Goal: Task Accomplishment & Management: Contribute content

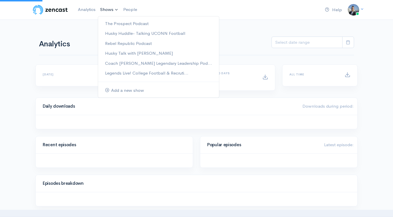
click at [117, 11] on link "Shows" at bounding box center [109, 9] width 23 height 13
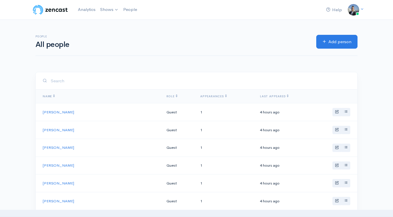
click at [232, 7] on div "Help Notifications View all Your profile Team settings Coach Schuman Sports and…" at bounding box center [196, 9] width 329 height 13
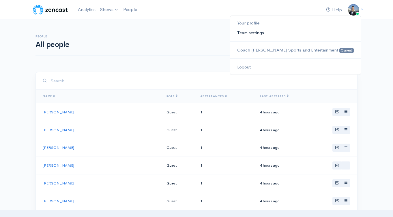
click at [276, 31] on link "Team settings" at bounding box center [295, 33] width 130 height 10
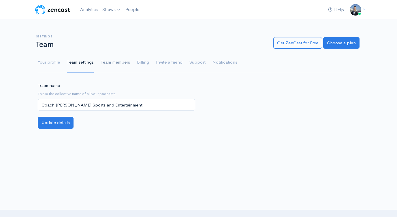
click at [108, 59] on link "Team members" at bounding box center [115, 62] width 29 height 21
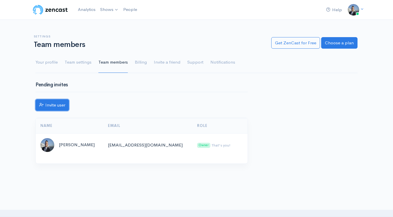
click at [61, 102] on link "Invite user" at bounding box center [51, 106] width 33 height 12
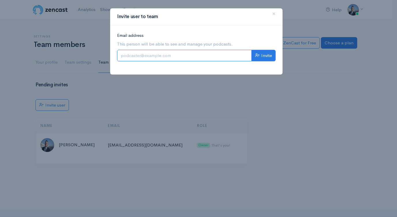
click at [178, 56] on input "Email address" at bounding box center [184, 56] width 135 height 12
type input "[EMAIL_ADDRESS][DOMAIN_NAME]"
click at [264, 57] on button "Invite" at bounding box center [264, 56] width 24 height 12
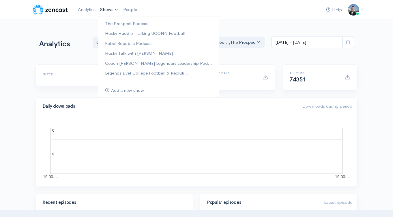
click at [107, 12] on link "Shows" at bounding box center [109, 9] width 23 height 13
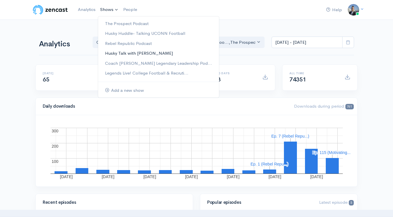
click at [153, 54] on link "Husky Talk with [PERSON_NAME]" at bounding box center [158, 53] width 121 height 10
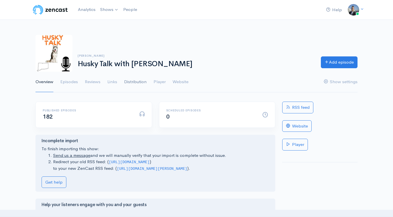
click at [140, 81] on link "Distribution" at bounding box center [135, 82] width 22 height 21
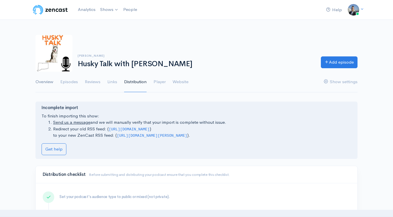
click at [47, 83] on link "Overview" at bounding box center [44, 82] width 18 height 21
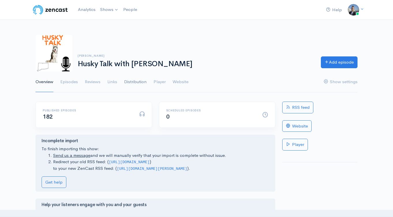
click at [127, 83] on link "Distribution" at bounding box center [135, 82] width 22 height 21
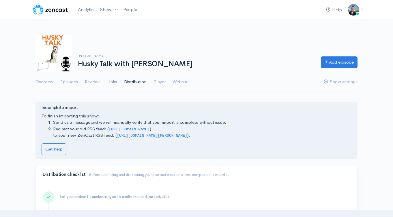
click at [113, 83] on link "Links" at bounding box center [112, 82] width 10 height 21
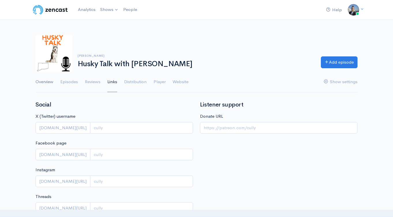
click at [41, 83] on link "Overview" at bounding box center [44, 82] width 18 height 21
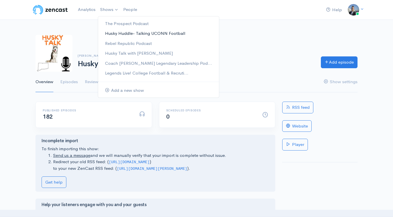
click at [112, 34] on link "Husky Huddle- Talking UCONN Football" at bounding box center [158, 34] width 121 height 10
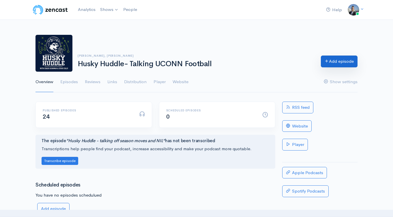
click at [333, 60] on link "Add episode" at bounding box center [339, 62] width 37 height 12
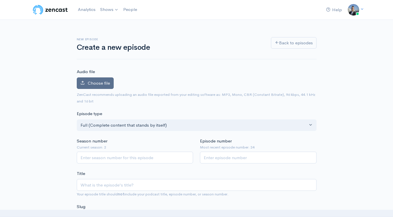
click at [104, 84] on span "Choose file" at bounding box center [99, 82] width 22 height 5
click at [0, 0] on input "Choose file" at bounding box center [0, 0] width 0 height 0
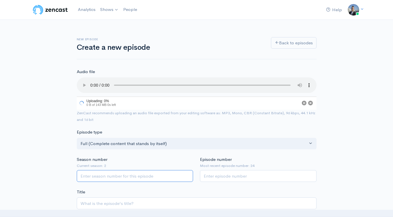
click at [159, 174] on input "Season number" at bounding box center [135, 176] width 117 height 12
type input "2"
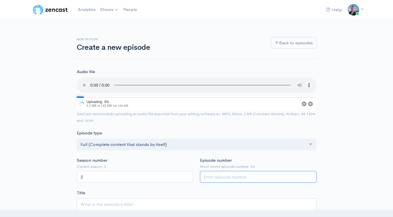
click at [234, 172] on input "Episode number" at bounding box center [258, 177] width 117 height 12
click at [236, 175] on input "Episode number" at bounding box center [258, 177] width 117 height 12
type input "25"
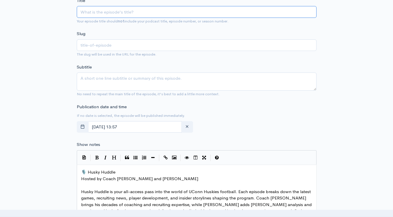
click at [122, 14] on input "Title" at bounding box center [197, 12] width 240 height 12
paste input "Husky Huddle- breaking down [PERSON_NAME]’s Overtime loss to [US_STATE]"
type input "Husky Huddle- breaking down [PERSON_NAME]’s Overtime loss to [US_STATE]"
type input "husky-huddle-breaking-down-uconns-overtime-loss-to-delaware"
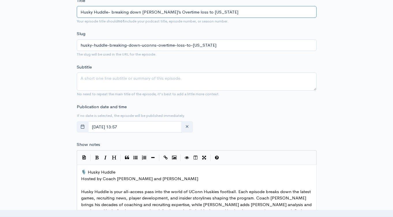
type input "Husky Huddle- breaking down [PERSON_NAME]’s Overtime loss to [US_STATE]"
click at [123, 93] on small "No need to repeat the main title of the episode, it's best to add a little more…" at bounding box center [148, 94] width 143 height 5
click at [127, 82] on textarea "Subtitle" at bounding box center [197, 82] width 240 height 18
paste textarea "Husky Huddle- breaking down [PERSON_NAME]’s Overtime loss to [US_STATE]"
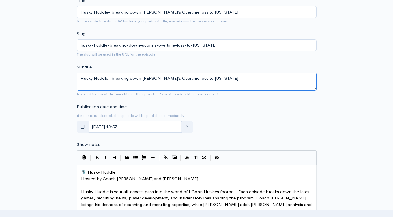
type textarea "Husky Huddle- breaking down [PERSON_NAME]’s Overtime loss to [US_STATE]"
click at [114, 177] on span "Hosted by Coach David Schuman and Steve Cully" at bounding box center [139, 178] width 117 height 5
click at [82, 170] on span "🎙️ Husky Huddle" at bounding box center [98, 172] width 34 height 5
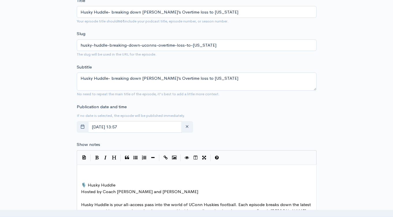
click at [91, 173] on pre "​" at bounding box center [199, 172] width 238 height 7
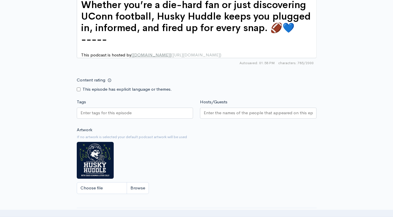
click at [98, 110] on input "Tags" at bounding box center [106, 113] width 52 height 7
paste input "Husky Huddle- breaking down [PERSON_NAME]’s Overtime loss to [US_STATE]"
type input "Husky Huddle- breaking down [PERSON_NAME]’s Overtime loss to [US_STATE]"
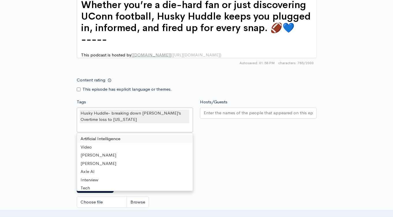
click at [221, 112] on input "Hosts/Guests" at bounding box center [258, 113] width 109 height 7
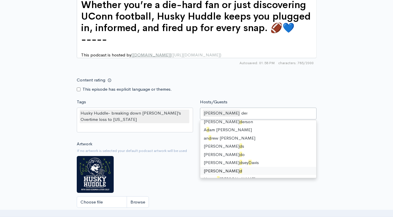
type input "dere"
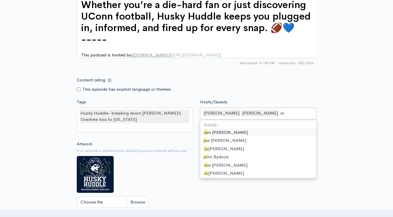
type input "Joe"
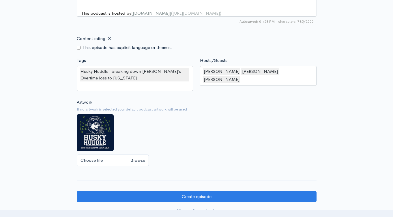
scroll to position [568, 0]
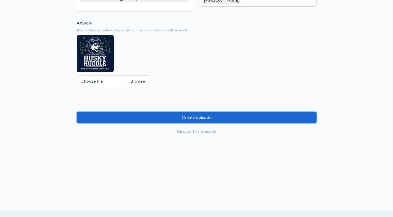
click at [185, 116] on input "Create episode" at bounding box center [197, 118] width 240 height 12
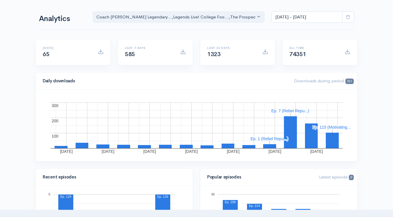
click at [48, 53] on span "65" at bounding box center [46, 54] width 7 height 7
click at [46, 54] on span "65" at bounding box center [46, 54] width 7 height 7
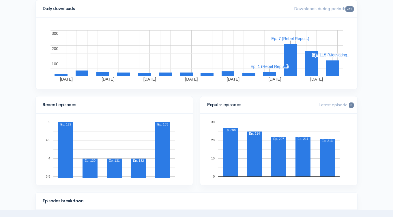
scroll to position [218, 0]
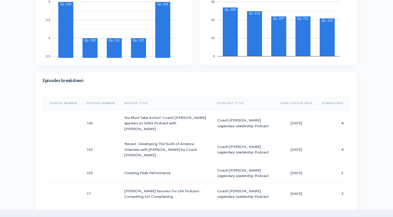
click at [297, 102] on th "Publication Date" at bounding box center [296, 104] width 41 height 14
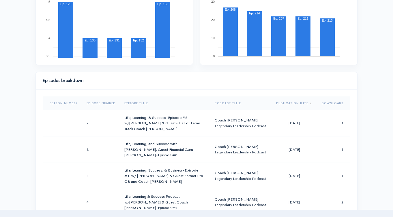
click at [297, 101] on th "Publication Date" at bounding box center [294, 104] width 46 height 14
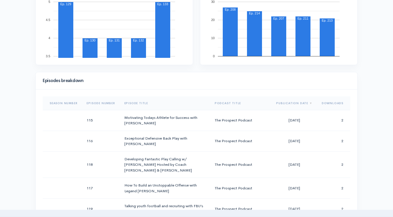
click at [331, 102] on th "Downloads" at bounding box center [333, 104] width 33 height 14
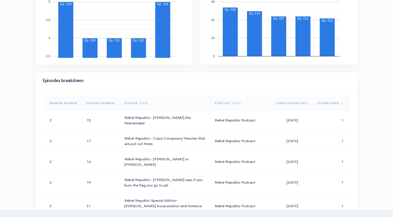
click at [339, 104] on span "Sort column" at bounding box center [341, 104] width 4 height 4
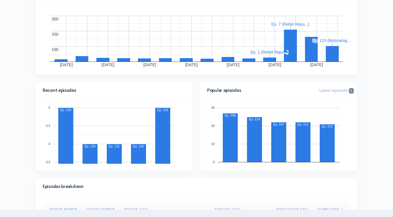
scroll to position [3, 0]
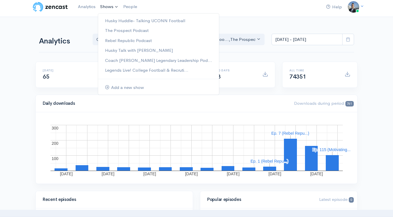
click at [110, 9] on link "Shows" at bounding box center [109, 7] width 23 height 13
click at [140, 60] on link "Coach [PERSON_NAME] Legendary Leadership Pod..." at bounding box center [158, 61] width 121 height 10
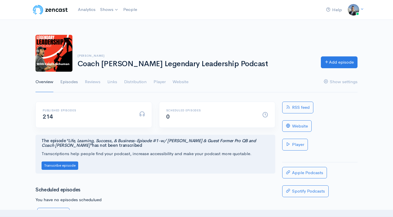
click at [71, 81] on link "Episodes" at bounding box center [69, 82] width 18 height 21
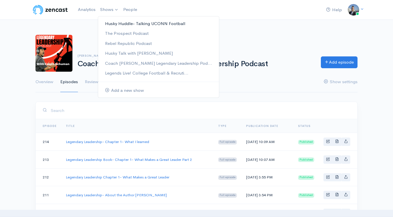
click at [125, 22] on link "Husky Huddle- Talking UCONN Football" at bounding box center [158, 24] width 121 height 10
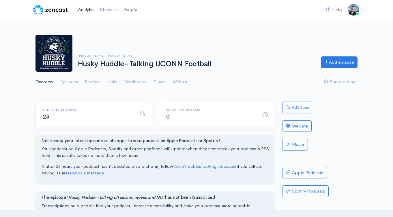
click at [88, 10] on link "Analytics" at bounding box center [87, 9] width 22 height 12
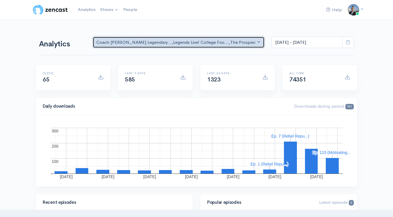
click at [228, 42] on div "Coach [PERSON_NAME] Legendary... , Legends Live! College Foo... , The Prospect …" at bounding box center [175, 42] width 159 height 7
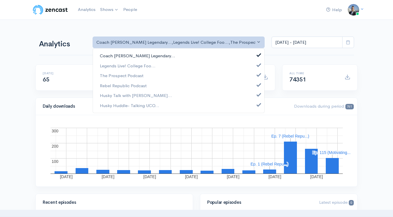
click at [222, 57] on link "Coach [PERSON_NAME] Legendary..." at bounding box center [178, 56] width 171 height 10
click at [216, 69] on link "Legends Live! College Foo..." at bounding box center [178, 66] width 171 height 10
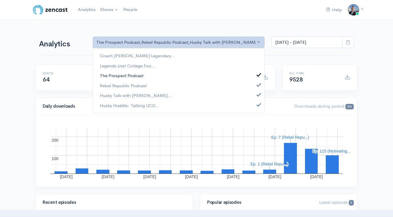
click at [207, 79] on link "The Prospect Podcast" at bounding box center [178, 76] width 171 height 10
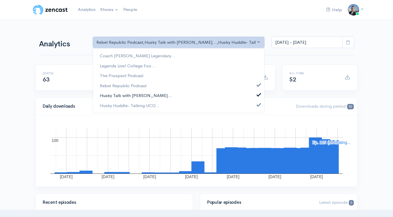
click at [202, 91] on link "Husky Talk with [PERSON_NAME]..." at bounding box center [178, 96] width 171 height 10
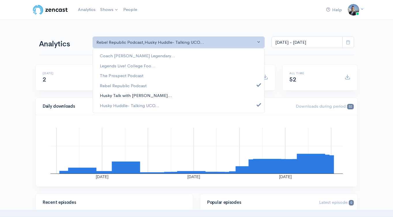
click at [199, 97] on link "Husky Talk with [PERSON_NAME]..." at bounding box center [178, 96] width 171 height 10
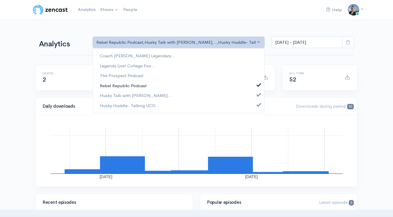
click at [203, 87] on link "Rebel Republic Podcast" at bounding box center [178, 86] width 171 height 10
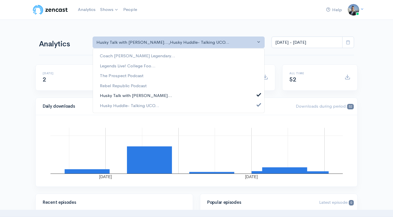
click at [200, 95] on link "Husky Talk with [PERSON_NAME]..." at bounding box center [178, 96] width 171 height 10
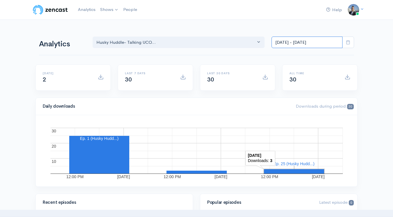
click at [306, 43] on input "[DATE] - [DATE]" at bounding box center [306, 43] width 71 height 12
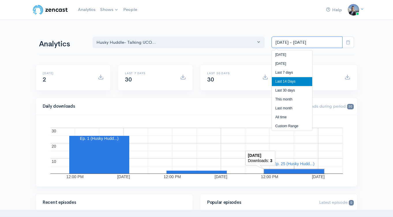
click at [311, 42] on input "[DATE] - [DATE]" at bounding box center [306, 43] width 71 height 12
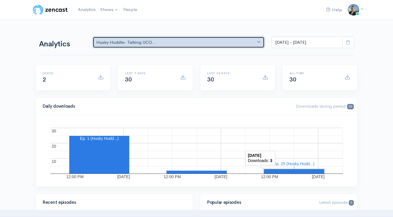
click at [227, 45] on div "Husky Huddle- Talking UCO..." at bounding box center [175, 42] width 159 height 7
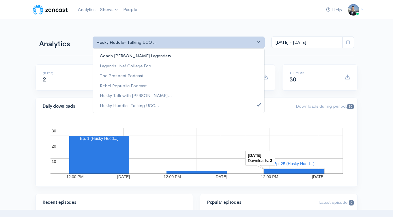
click at [215, 57] on link "Coach [PERSON_NAME] Legendary..." at bounding box center [178, 56] width 171 height 10
click at [210, 62] on link "Legends Live! College Foo..." at bounding box center [178, 66] width 171 height 10
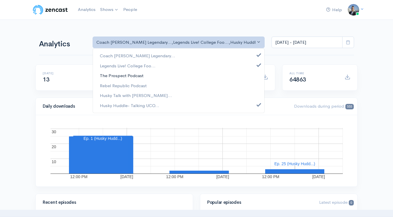
click at [210, 72] on link "The Prospect Podcast" at bounding box center [178, 76] width 171 height 10
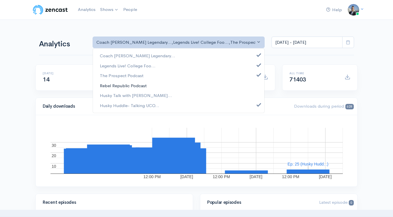
click at [207, 85] on link "Rebel Republic Podcast" at bounding box center [178, 86] width 171 height 10
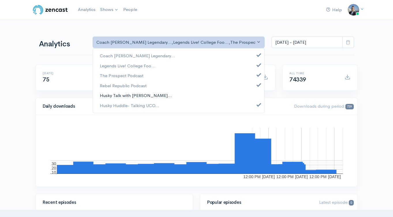
click at [207, 95] on link "Husky Talk with [PERSON_NAME]..." at bounding box center [178, 96] width 171 height 10
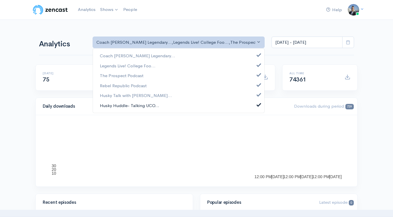
click at [207, 104] on link "Husky Huddle- Talking UCO..." at bounding box center [178, 106] width 171 height 10
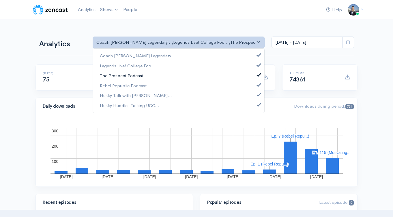
click at [207, 79] on link "The Prospect Podcast" at bounding box center [178, 76] width 171 height 10
drag, startPoint x: 211, startPoint y: 69, endPoint x: 212, endPoint y: 66, distance: 3.2
click at [211, 68] on link "Legends Live! College Foo..." at bounding box center [178, 66] width 171 height 10
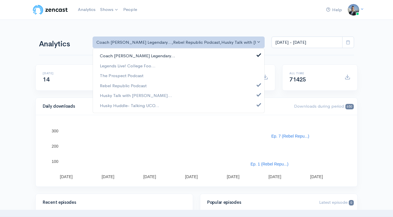
click at [215, 54] on link "Coach [PERSON_NAME] Legendary..." at bounding box center [178, 56] width 171 height 10
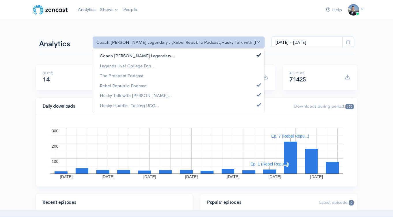
select select "15927"
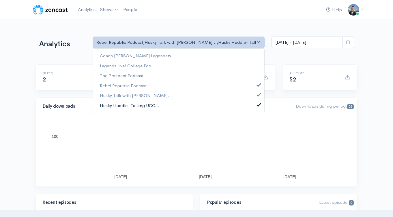
click at [207, 108] on link "Husky Huddle- Talking UCO..." at bounding box center [178, 106] width 171 height 10
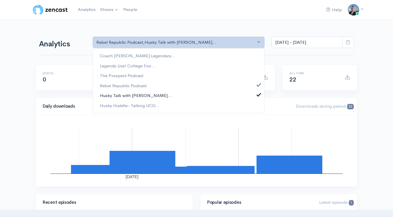
click at [208, 96] on link "Husky Talk with [PERSON_NAME]..." at bounding box center [178, 96] width 171 height 10
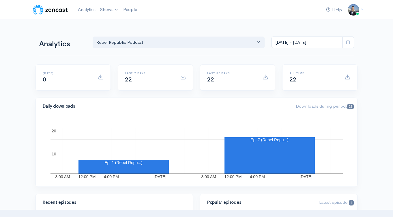
click at [235, 48] on div "Analytics Coach [PERSON_NAME] Legendary... Legends Live! College Foo... The Pro…" at bounding box center [196, 42] width 315 height 28
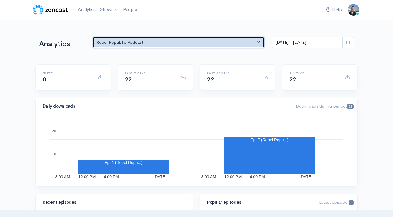
click at [236, 45] on div "Rebel Republic Podcast" at bounding box center [175, 42] width 159 height 7
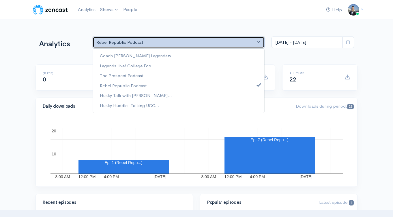
click at [236, 45] on div "Rebel Republic Podcast" at bounding box center [175, 42] width 159 height 7
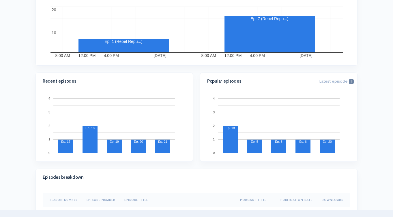
scroll to position [121, 0]
click at [84, 144] on rect "A chart." at bounding box center [89, 139] width 15 height 27
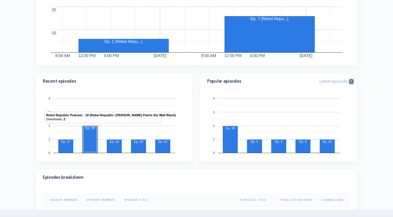
click at [84, 144] on rect "A chart." at bounding box center [90, 139] width 14 height 25
click at [85, 143] on rect "A chart." at bounding box center [89, 139] width 15 height 27
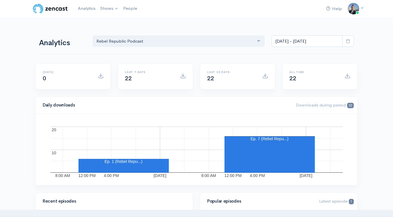
scroll to position [0, 0]
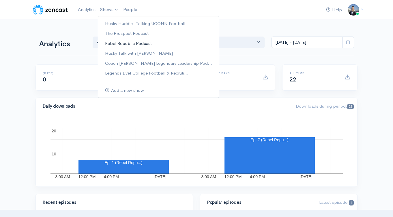
click at [114, 40] on link "Rebel Republic Podcast" at bounding box center [158, 44] width 121 height 10
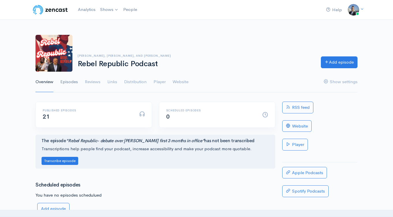
click at [67, 82] on link "Episodes" at bounding box center [69, 82] width 18 height 21
